Goal: Information Seeking & Learning: Check status

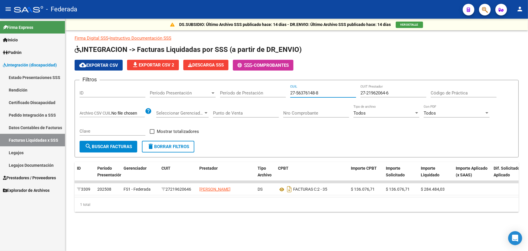
drag, startPoint x: 321, startPoint y: 93, endPoint x: 273, endPoint y: 97, distance: 48.5
click at [273, 97] on div "Filtros ID Período Presentación Período Presentación Período de Prestación 27-5…" at bounding box center [297, 113] width 434 height 56
drag, startPoint x: 369, startPoint y: 95, endPoint x: 293, endPoint y: 112, distance: 78.2
click at [293, 112] on div "Filtros ID Período Presentación Período Presentación Período de Prestación CUIL…" at bounding box center [297, 113] width 434 height 56
paste input "23-13305841-9"
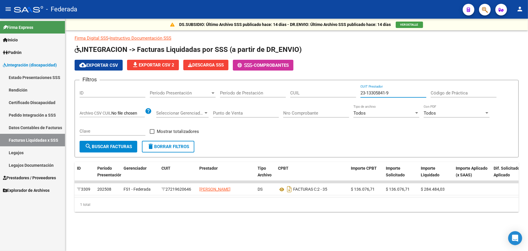
type input "23-13305841-9"
click at [113, 150] on button "search Buscar Facturas" at bounding box center [109, 147] width 58 height 12
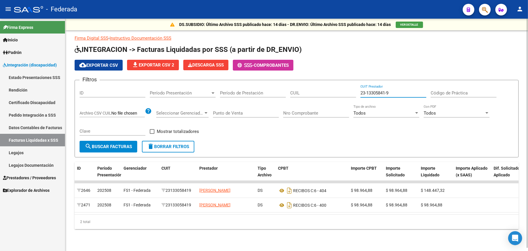
drag, startPoint x: 406, startPoint y: 93, endPoint x: 354, endPoint y: 91, distance: 52.5
click at [351, 96] on div "Filtros ID Período Presentación Período Presentación Período de Prestación CUIL…" at bounding box center [297, 113] width 434 height 56
paste input "20-50122522-4"
type input "20-50122522-4"
click at [102, 145] on span "search Buscar Facturas" at bounding box center [108, 146] width 47 height 5
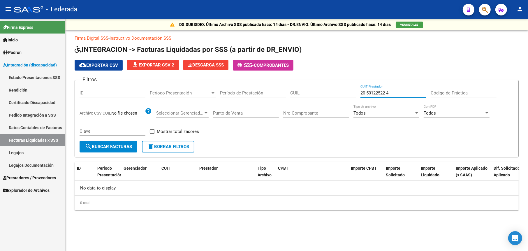
drag, startPoint x: 395, startPoint y: 92, endPoint x: 367, endPoint y: 69, distance: 36.4
click at [344, 93] on div "Filtros ID Período Presentación Período Presentación Período de Prestación CUIL…" at bounding box center [297, 113] width 434 height 56
click at [329, 97] on div "CUIL" at bounding box center [323, 91] width 66 height 13
paste input "20-50122522-4"
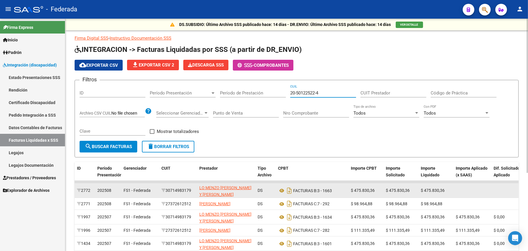
type input "20-50122522-4"
drag, startPoint x: 193, startPoint y: 191, endPoint x: 166, endPoint y: 185, distance: 27.8
click at [166, 185] on datatable-body-cell "30714983179" at bounding box center [178, 190] width 38 height 14
copy div "30714983179"
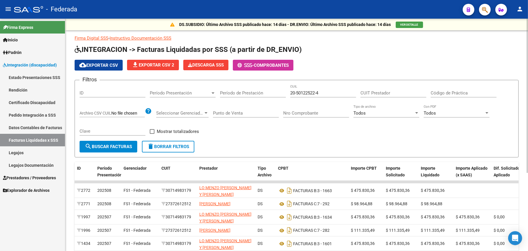
paste input "30-71498317-9"
click at [388, 94] on input "CUIT Prestador" at bounding box center [394, 92] width 66 height 5
type input "30-71498317-9"
click at [102, 146] on span "search Buscar Facturas" at bounding box center [108, 146] width 47 height 5
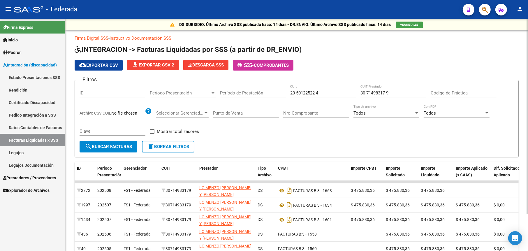
scroll to position [44, 0]
